Goal: Navigation & Orientation: Understand site structure

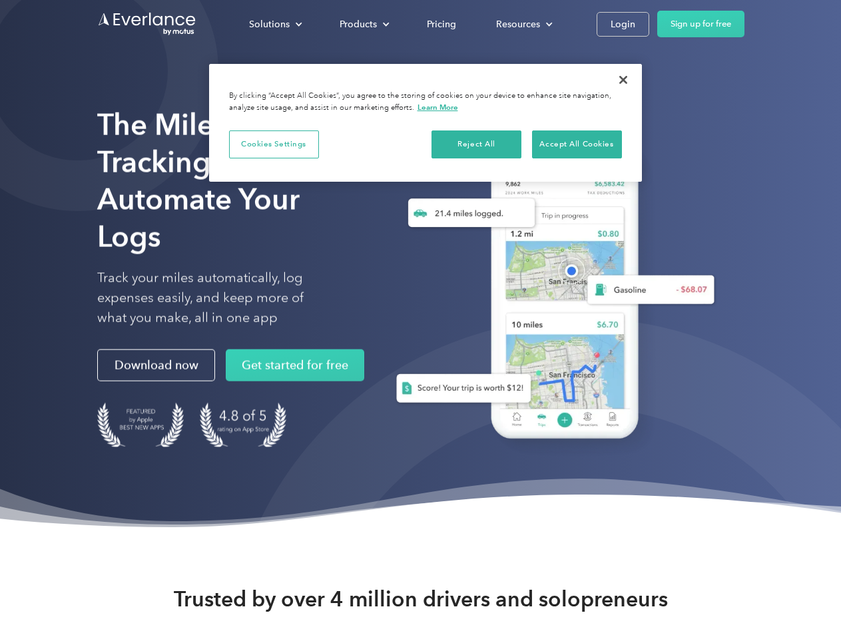
click at [275, 24] on div "Solutions" at bounding box center [269, 24] width 41 height 17
click at [363, 24] on div "Products" at bounding box center [358, 24] width 37 height 17
click at [523, 24] on div "Resources" at bounding box center [518, 24] width 44 height 17
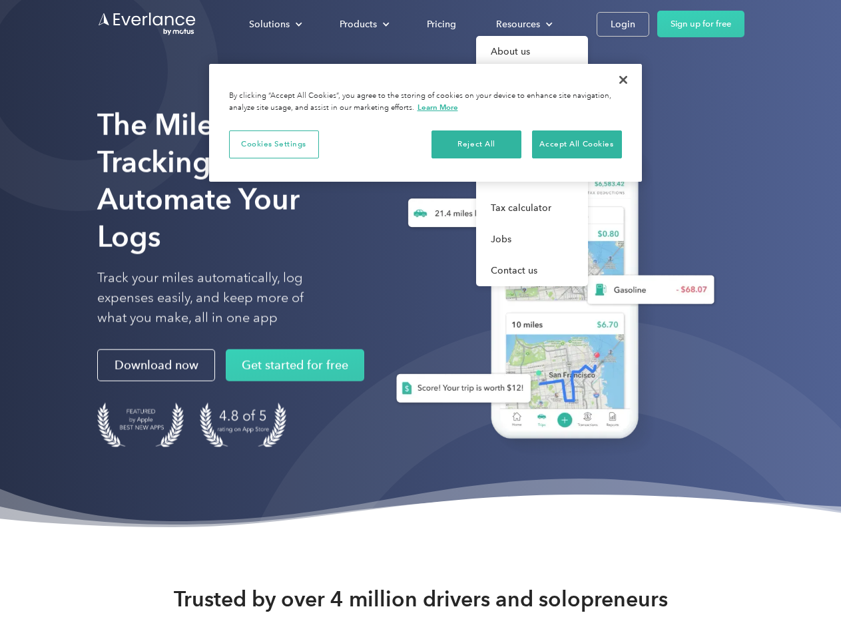
click at [274, 144] on button "Cookies Settings" at bounding box center [274, 145] width 90 height 28
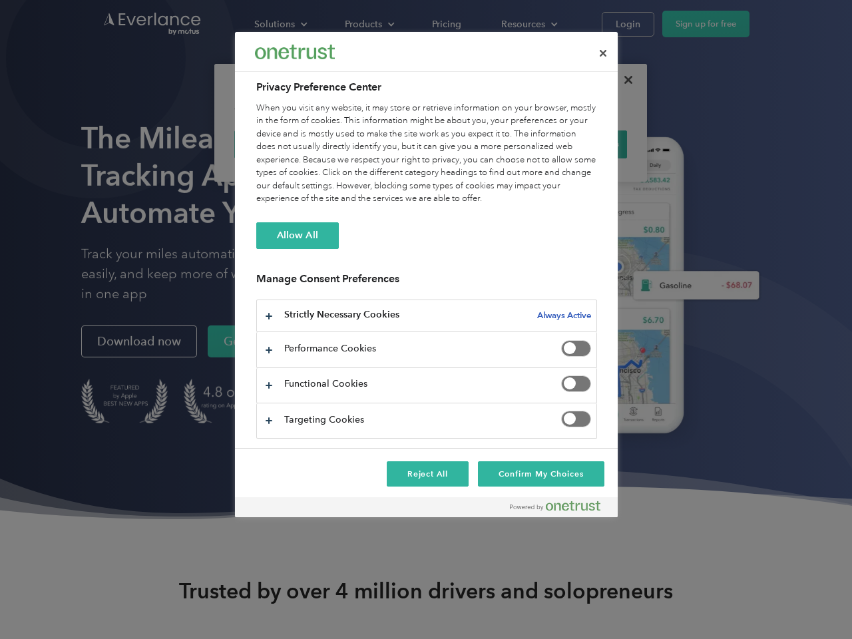
click at [477, 144] on div "When you visit any website, it may store or retrieve information on your browse…" at bounding box center [426, 154] width 341 height 104
click at [577, 144] on div "When you visit any website, it may store or retrieve information on your browse…" at bounding box center [426, 154] width 341 height 104
click at [623, 80] on div at bounding box center [426, 319] width 852 height 639
